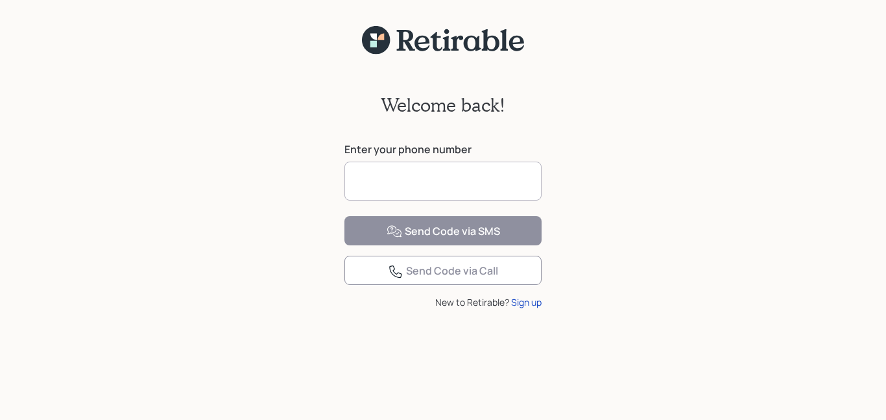
click at [385, 177] on input at bounding box center [442, 181] width 197 height 39
type input "**********"
click at [688, 213] on div "**********" at bounding box center [443, 245] width 886 height 381
click at [448, 239] on div "Send Code via SMS" at bounding box center [444, 232] width 114 height 16
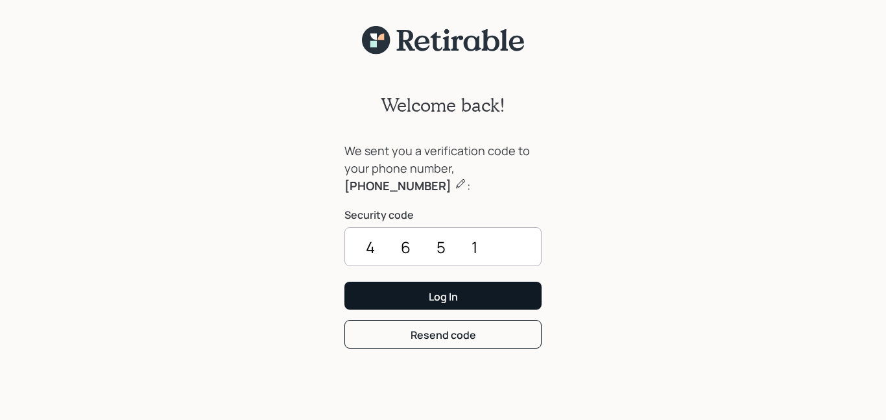
type input "4651"
click at [448, 291] on div "Log In" at bounding box center [443, 296] width 29 height 14
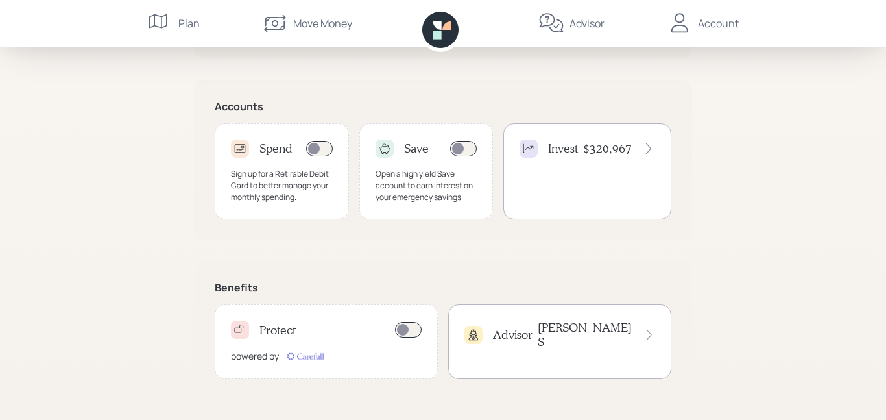
scroll to position [385, 0]
click at [575, 145] on h4 "Invest" at bounding box center [563, 148] width 30 height 14
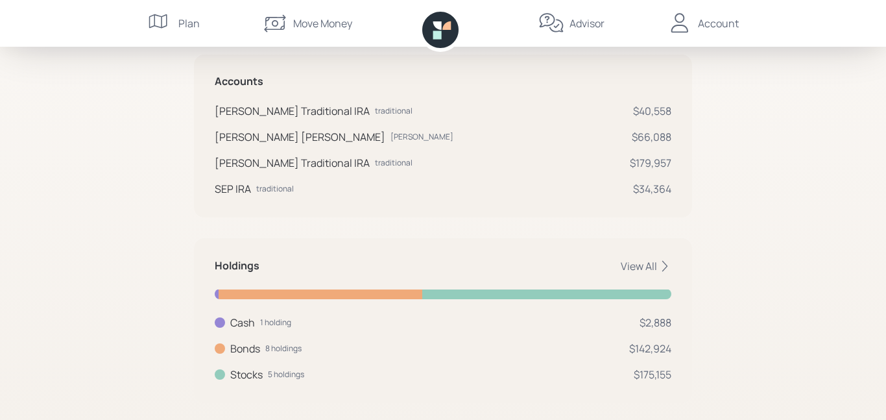
scroll to position [260, 0]
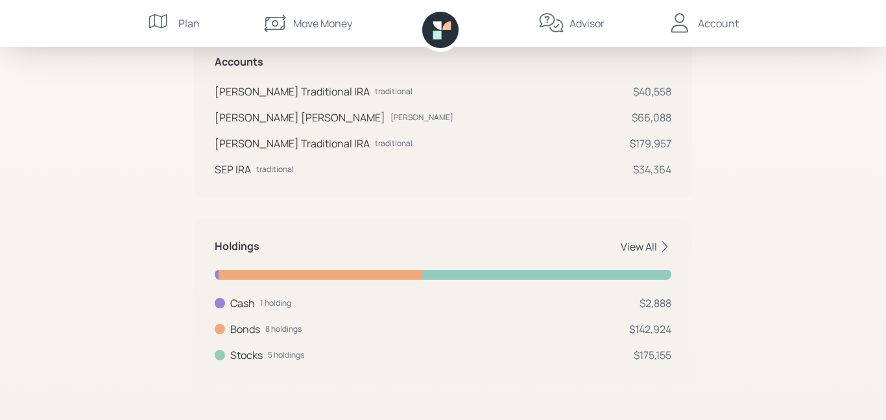
click at [664, 246] on icon at bounding box center [664, 246] width 13 height 13
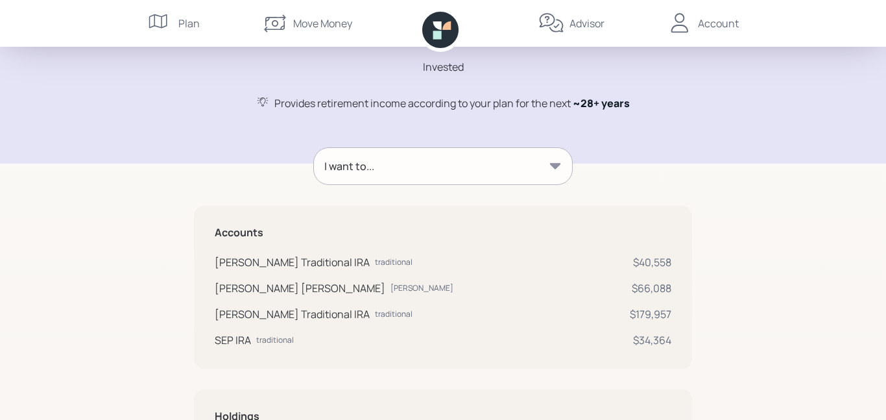
scroll to position [73, 0]
